Goal: Task Accomplishment & Management: Use online tool/utility

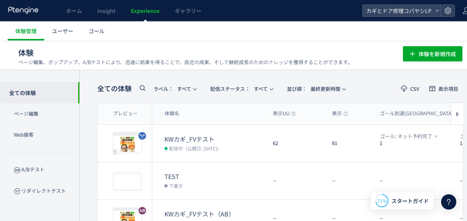
click at [139, 33] on ul "体験管理 ユーザー ゴール" at bounding box center [244, 30] width 473 height 19
click at [146, 13] on span "Experience" at bounding box center [145, 11] width 29 height 8
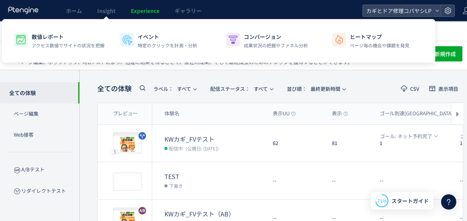
click at [137, 8] on span "Experience" at bounding box center [145, 11] width 29 height 8
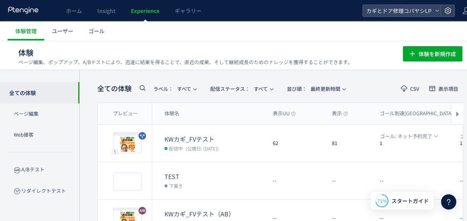
click at [144, 10] on span "Experience" at bounding box center [145, 11] width 29 height 8
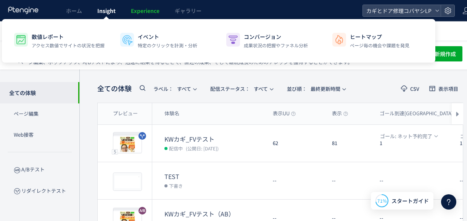
click at [102, 10] on span "Insight" at bounding box center [106, 11] width 18 height 8
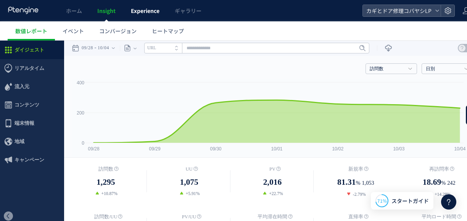
click at [143, 10] on span "Experience" at bounding box center [145, 11] width 29 height 8
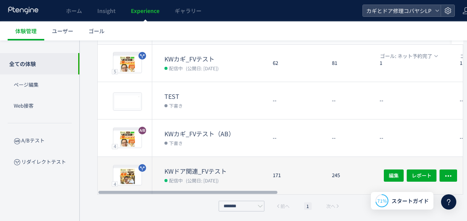
scroll to position [80, 0]
click at [293, 168] on div "171" at bounding box center [296, 175] width 59 height 37
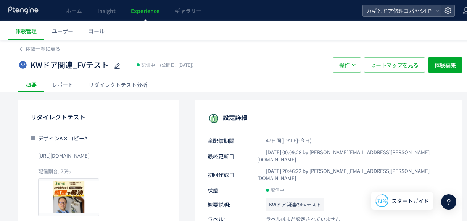
click at [106, 85] on div "リダイレクトテスト分析" at bounding box center [118, 84] width 74 height 15
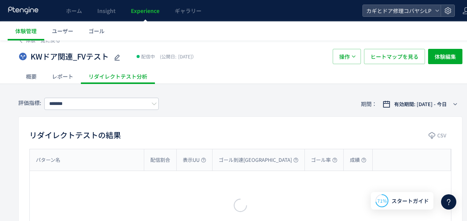
scroll to position [43, 0]
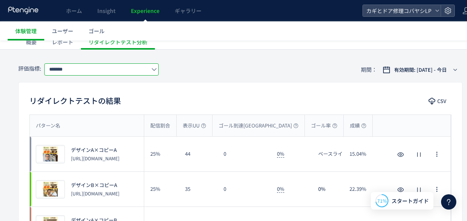
click at [114, 69] on input "*******" at bounding box center [101, 69] width 114 height 12
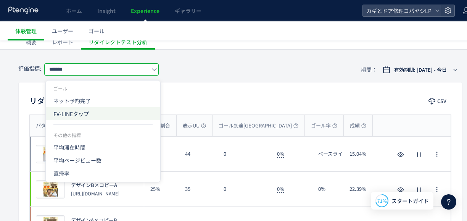
click at [101, 108] on span "FV-LINEタップ" at bounding box center [102, 113] width 99 height 13
type input "**********"
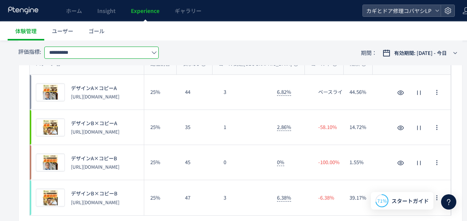
scroll to position [118, 0]
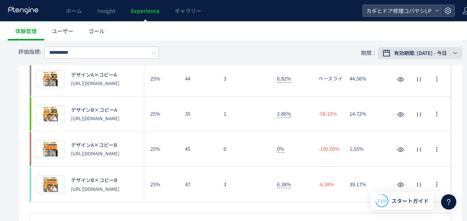
click at [447, 53] on div "有効期間: [DATE] - 今日" at bounding box center [421, 53] width 59 height 8
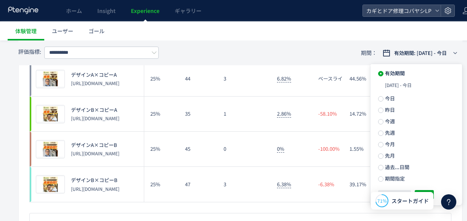
click at [200, 110] on div "35" at bounding box center [198, 113] width 39 height 35
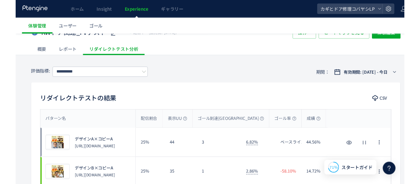
scroll to position [0, 0]
